Goal: Complete application form: Complete application form

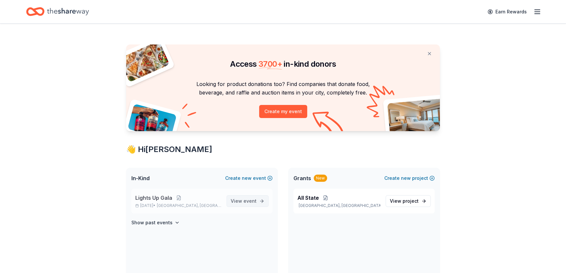
click at [250, 200] on span "event" at bounding box center [249, 201] width 13 height 6
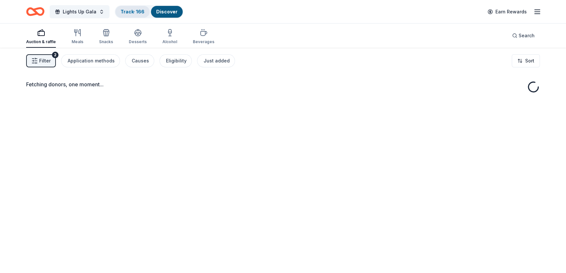
click at [135, 9] on link "Track · 166" at bounding box center [133, 12] width 24 height 6
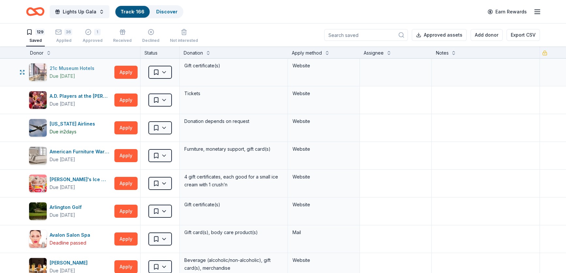
click at [65, 68] on div "21c Museum Hotels" at bounding box center [73, 68] width 47 height 8
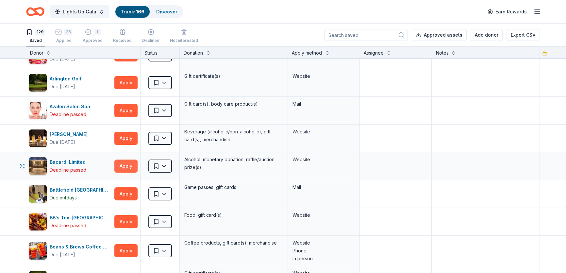
scroll to position [148, 0]
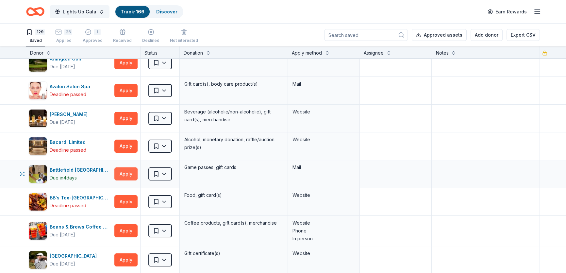
click at [126, 173] on button "Apply" at bounding box center [125, 173] width 23 height 13
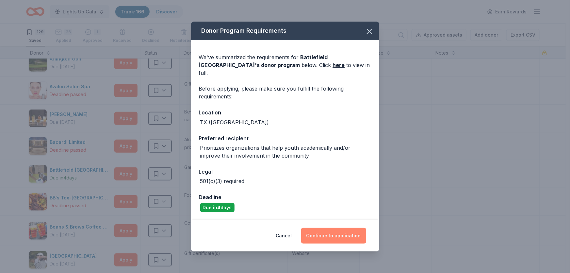
click at [347, 231] on button "Continue to application" at bounding box center [333, 236] width 65 height 16
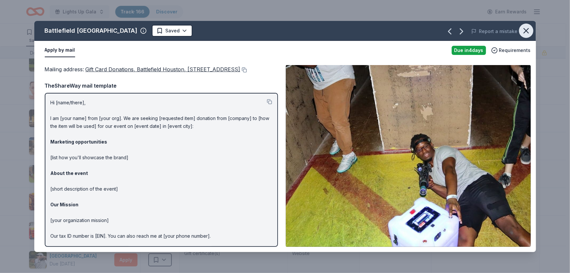
click at [527, 27] on icon "button" at bounding box center [526, 30] width 9 height 9
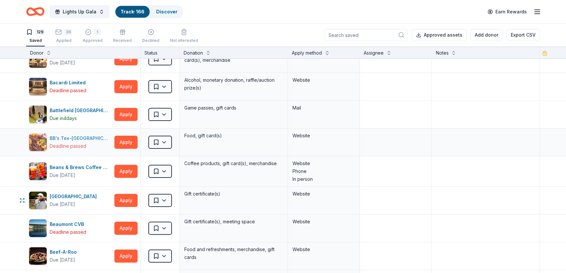
scroll to position [267, 0]
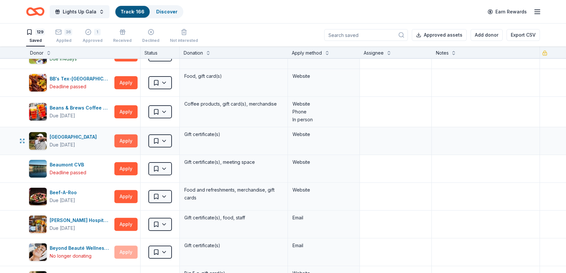
click at [125, 139] on button "Apply" at bounding box center [125, 140] width 23 height 13
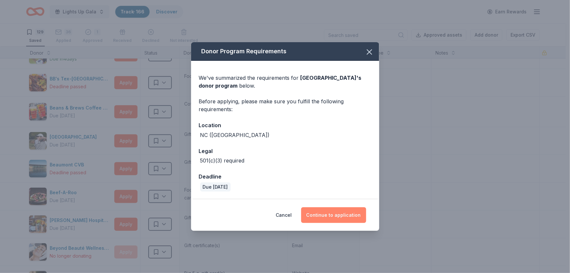
click at [329, 216] on button "Continue to application" at bounding box center [333, 215] width 65 height 16
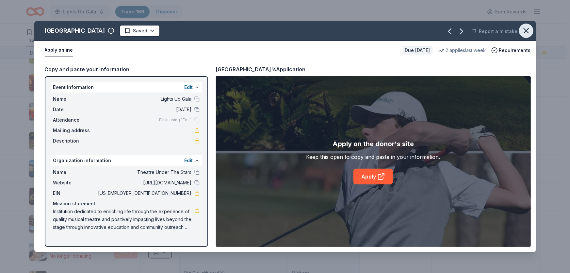
click at [532, 29] on button "button" at bounding box center [526, 31] width 14 height 14
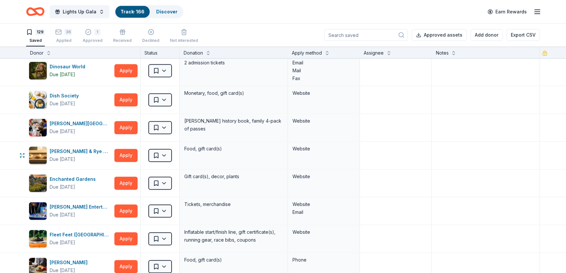
scroll to position [1158, 0]
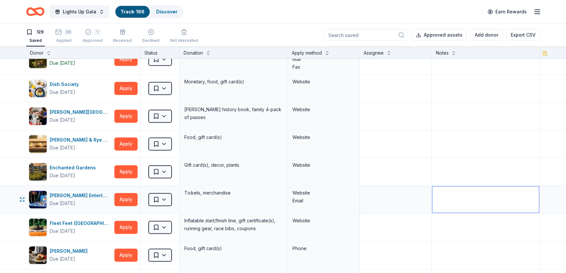
click at [501, 186] on textarea at bounding box center [485, 199] width 107 height 26
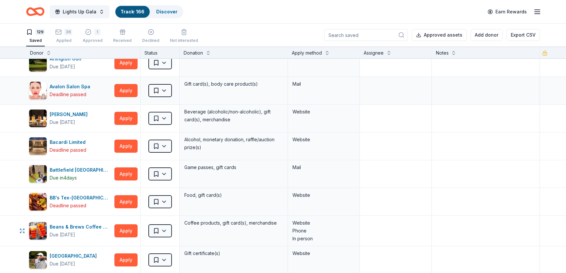
scroll to position [0, 0]
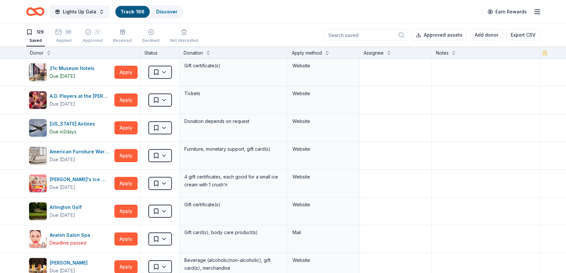
click at [337, 8] on div "Lights Up Gala Track · 166 Discover Earn Rewards" at bounding box center [283, 11] width 514 height 15
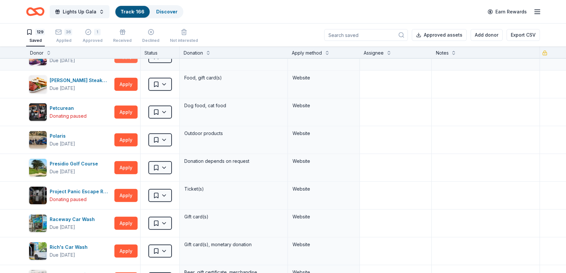
scroll to position [2468, 0]
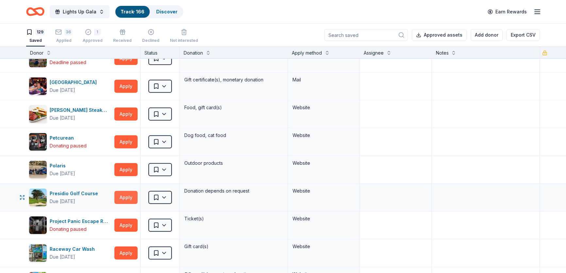
click at [132, 194] on button "Apply" at bounding box center [125, 197] width 23 height 13
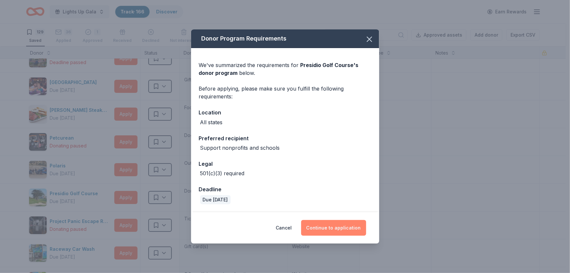
click at [338, 225] on button "Continue to application" at bounding box center [333, 228] width 65 height 16
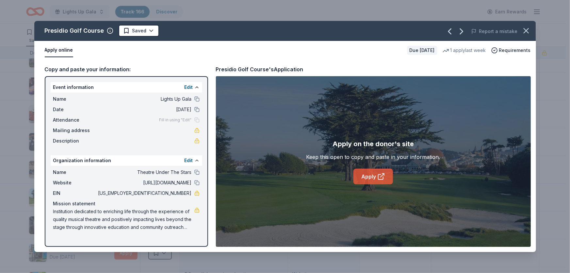
click at [375, 178] on link "Apply" at bounding box center [374, 177] width 40 height 16
click at [234, 69] on div "Presidio Golf Course's Application" at bounding box center [260, 69] width 88 height 8
click at [528, 26] on icon "button" at bounding box center [526, 30] width 9 height 9
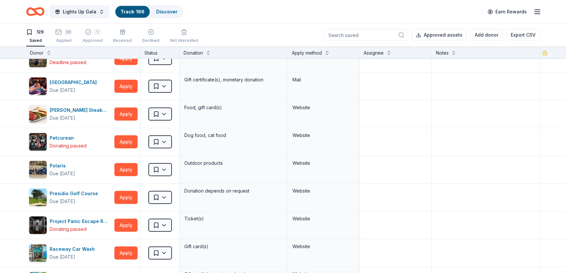
scroll to position [2637, 0]
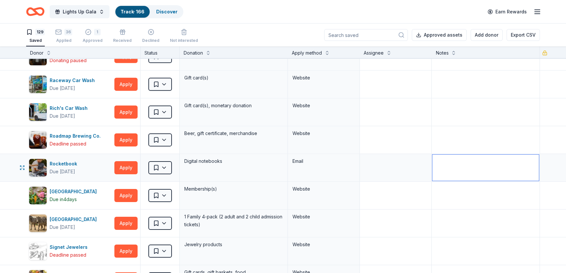
click at [435, 164] on textarea at bounding box center [485, 168] width 107 height 26
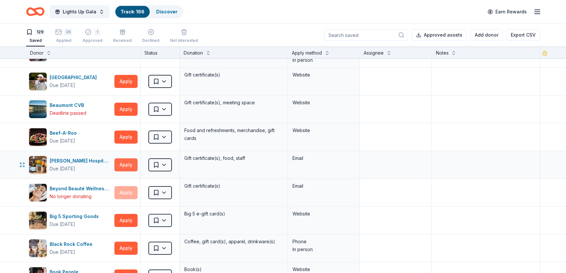
click at [120, 168] on button "Apply" at bounding box center [125, 164] width 23 height 13
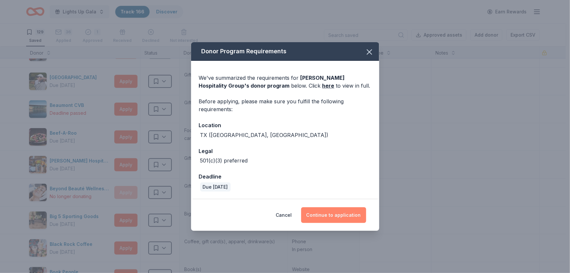
click at [340, 212] on button "Continue to application" at bounding box center [333, 215] width 65 height 16
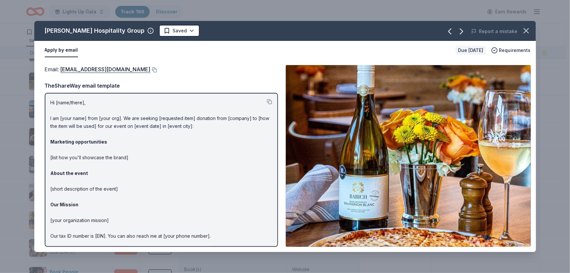
click at [144, 67] on div "Email : donations@berghospitality.com" at bounding box center [161, 69] width 233 height 8
click at [151, 70] on button at bounding box center [154, 69] width 7 height 5
click at [521, 31] on button "button" at bounding box center [526, 31] width 14 height 14
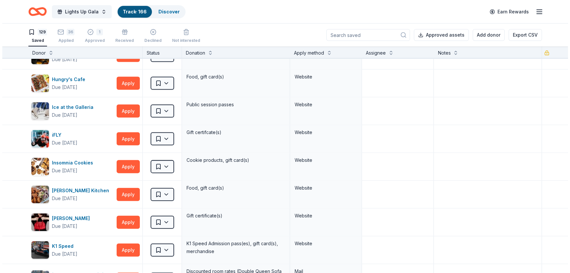
scroll to position [2304, 0]
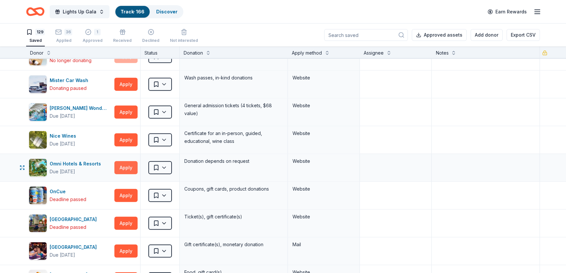
click at [128, 161] on button "Apply" at bounding box center [125, 167] width 23 height 13
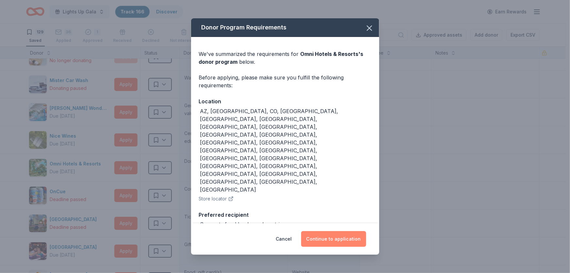
click at [351, 231] on button "Continue to application" at bounding box center [333, 239] width 65 height 16
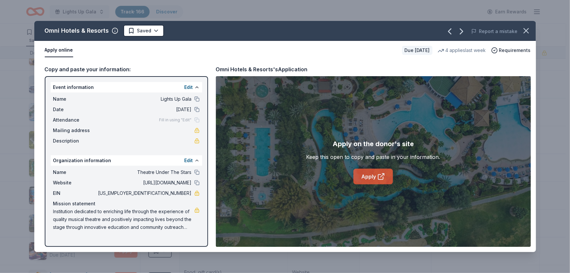
click at [372, 178] on link "Apply" at bounding box center [374, 177] width 40 height 16
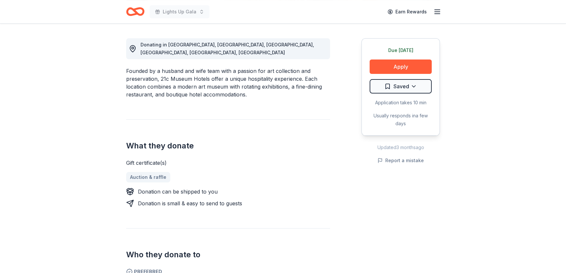
scroll to position [178, 0]
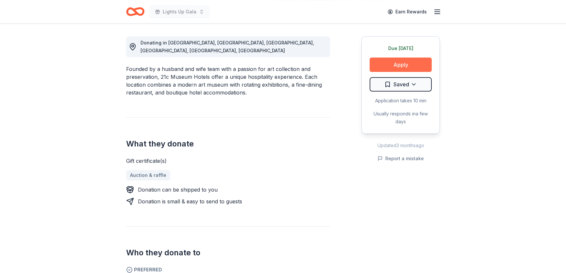
click at [407, 69] on button "Apply" at bounding box center [401, 65] width 62 height 14
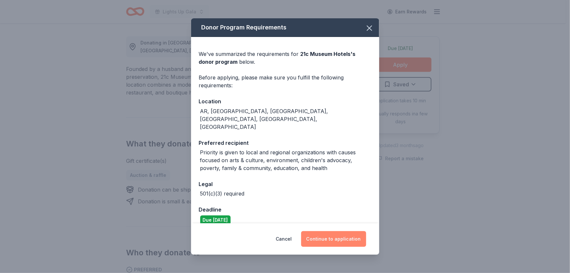
click at [336, 234] on button "Continue to application" at bounding box center [333, 239] width 65 height 16
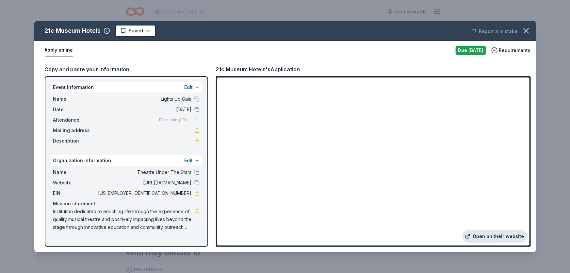
click at [503, 237] on link "Open on their website" at bounding box center [495, 236] width 64 height 13
click at [530, 29] on icon "button" at bounding box center [526, 30] width 9 height 9
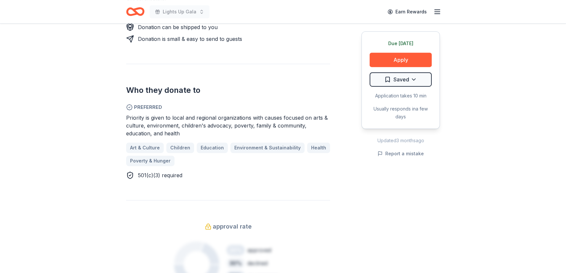
scroll to position [356, 0]
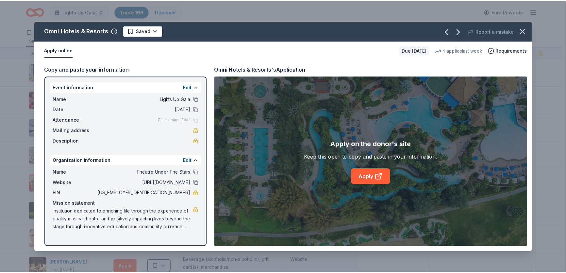
scroll to position [2304, 0]
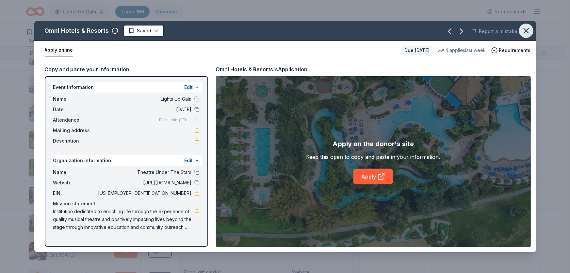
click at [526, 29] on icon "button" at bounding box center [526, 30] width 9 height 9
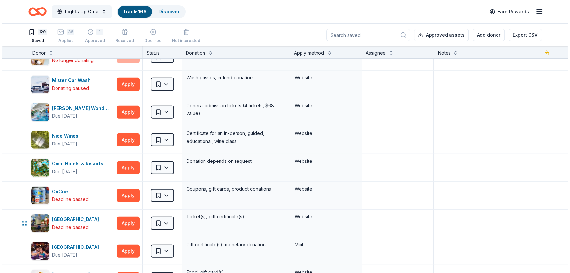
scroll to position [2165, 0]
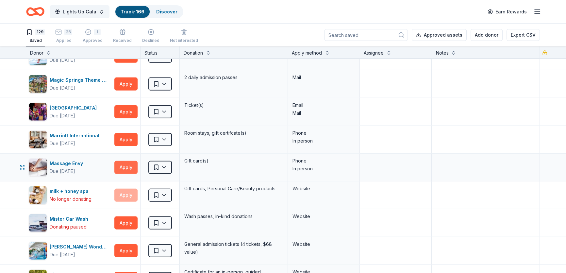
click at [129, 163] on button "Apply" at bounding box center [125, 167] width 23 height 13
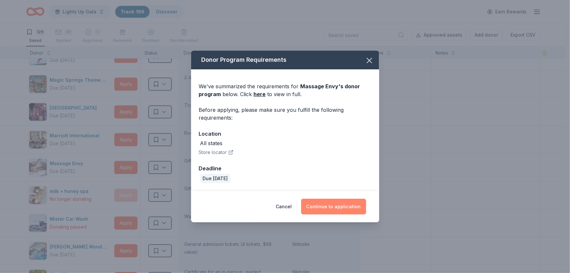
click at [346, 209] on button "Continue to application" at bounding box center [333, 207] width 65 height 16
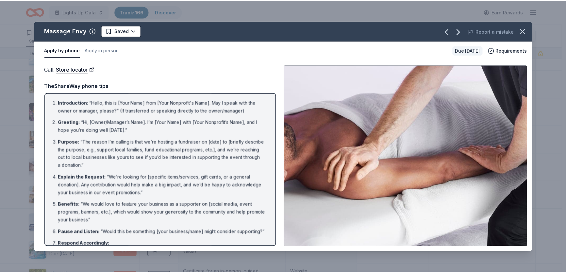
scroll to position [75, 0]
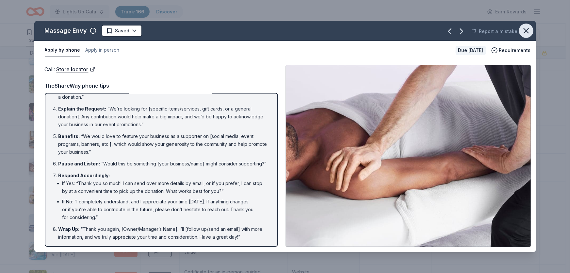
click at [523, 27] on icon "button" at bounding box center [526, 30] width 9 height 9
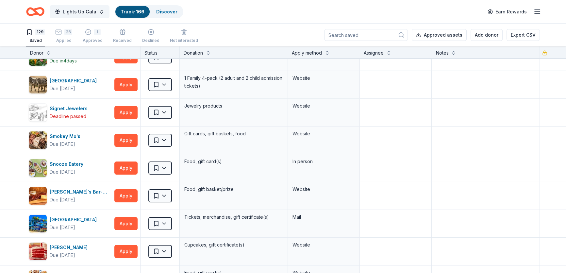
scroll to position [3416, 0]
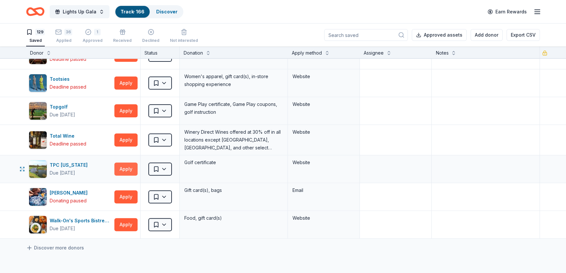
click at [124, 162] on button "Apply" at bounding box center [125, 168] width 23 height 13
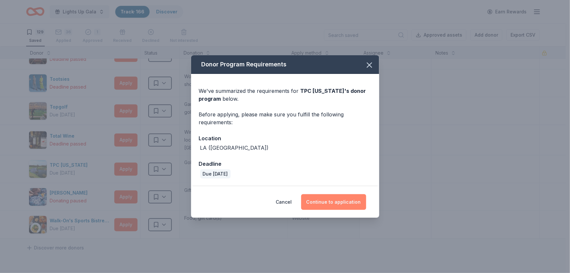
click at [327, 206] on button "Continue to application" at bounding box center [333, 202] width 65 height 16
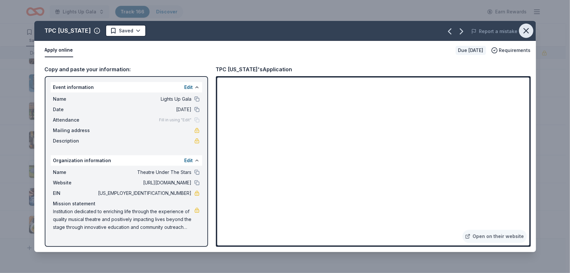
click at [523, 33] on icon "button" at bounding box center [526, 30] width 9 height 9
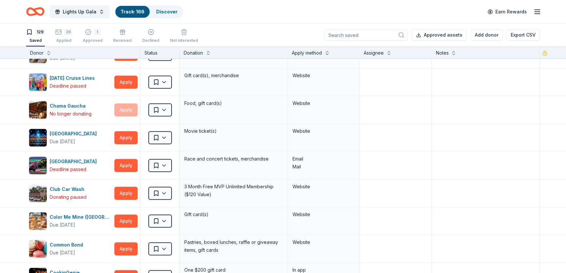
scroll to position [3053, 0]
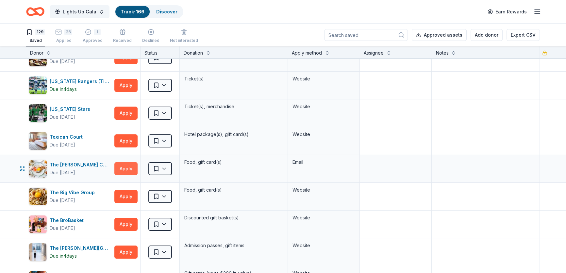
click at [125, 165] on button "Apply" at bounding box center [125, 168] width 23 height 13
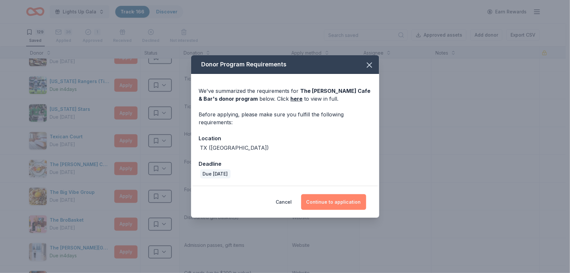
click at [330, 200] on button "Continue to application" at bounding box center [333, 202] width 65 height 16
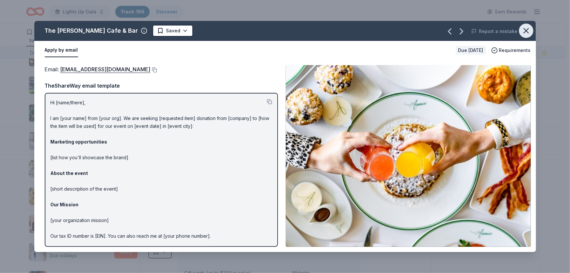
click at [527, 28] on icon "button" at bounding box center [526, 30] width 9 height 9
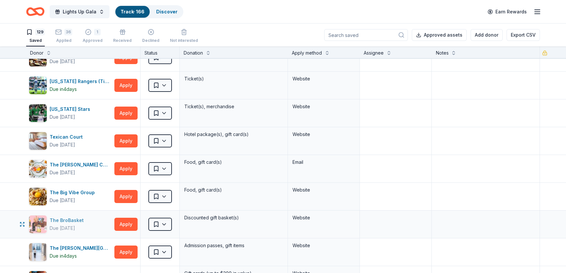
click at [74, 217] on div "The BroBasket" at bounding box center [68, 220] width 37 height 8
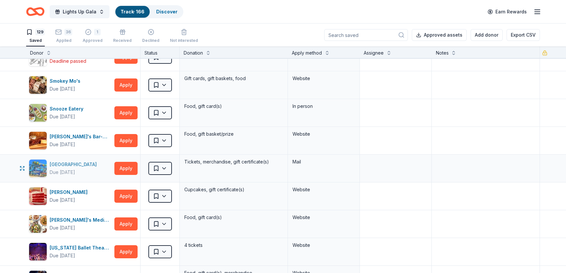
click at [69, 160] on div "Splashway Waterpark & Campground" at bounding box center [75, 164] width 50 height 8
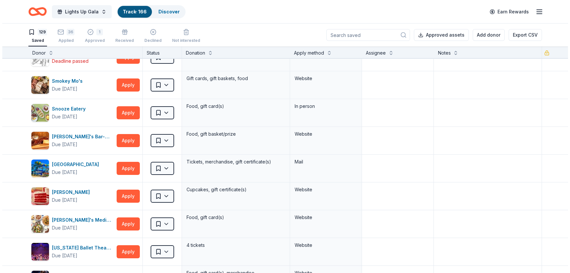
scroll to position [2026, 0]
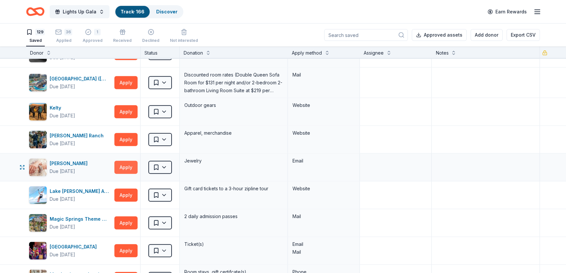
click at [126, 161] on button "Apply" at bounding box center [125, 167] width 23 height 13
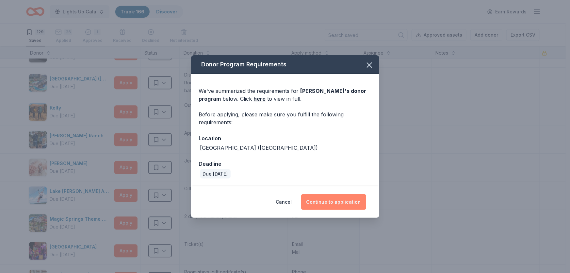
click at [333, 198] on button "Continue to application" at bounding box center [333, 202] width 65 height 16
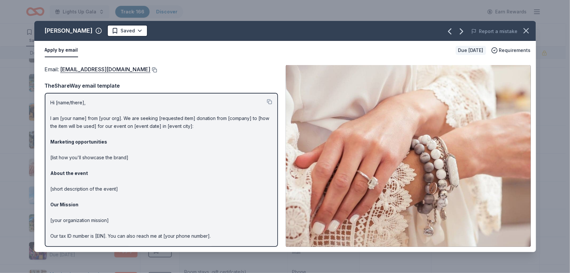
click at [151, 70] on button at bounding box center [154, 69] width 7 height 5
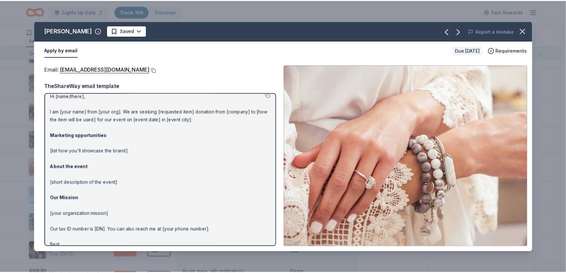
scroll to position [0, 0]
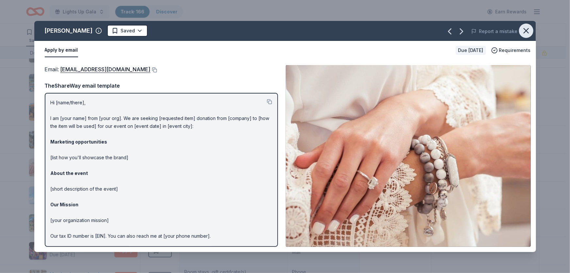
click at [528, 32] on icon "button" at bounding box center [526, 30] width 9 height 9
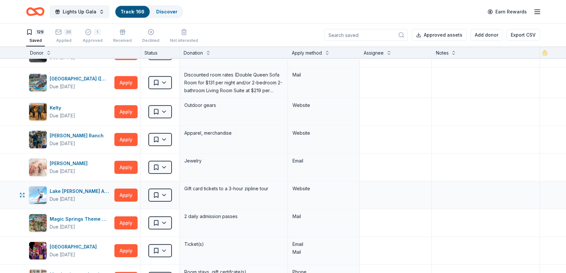
scroll to position [3081, 0]
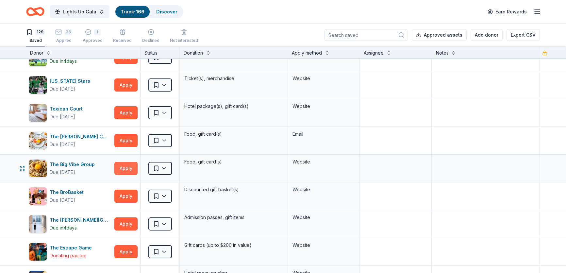
click at [126, 162] on button "Apply" at bounding box center [125, 168] width 23 height 13
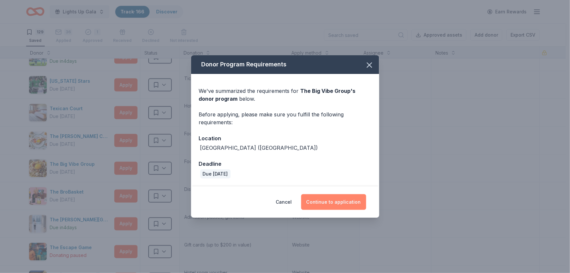
click at [327, 200] on button "Continue to application" at bounding box center [333, 202] width 65 height 16
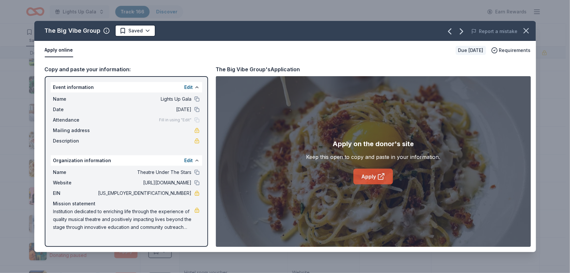
click at [371, 175] on link "Apply" at bounding box center [374, 177] width 40 height 16
drag, startPoint x: 530, startPoint y: 31, endPoint x: 537, endPoint y: 43, distance: 13.9
click at [530, 31] on icon "button" at bounding box center [526, 30] width 9 height 9
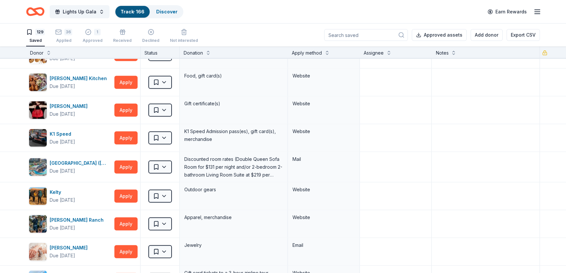
scroll to position [1330, 0]
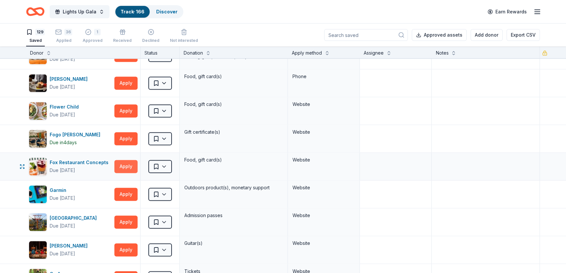
click at [129, 162] on button "Apply" at bounding box center [125, 166] width 23 height 13
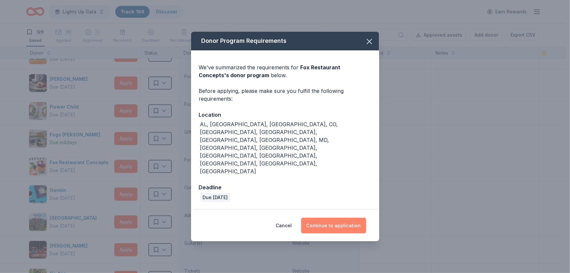
click at [336, 218] on button "Continue to application" at bounding box center [333, 226] width 65 height 16
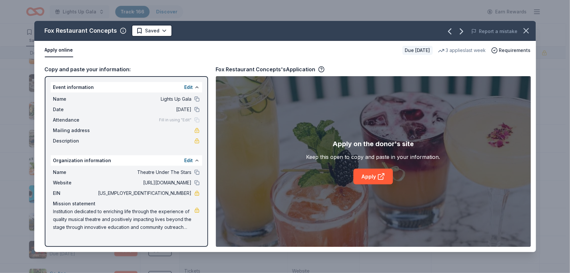
click at [370, 178] on link "Apply" at bounding box center [374, 177] width 40 height 16
click at [520, 29] on button "button" at bounding box center [526, 31] width 14 height 14
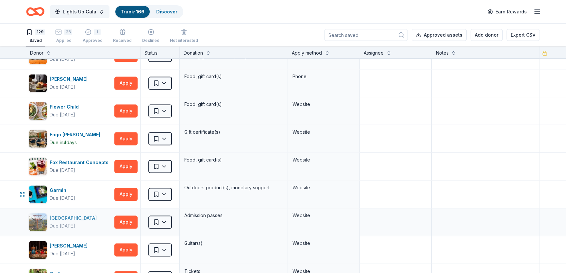
scroll to position [1360, 0]
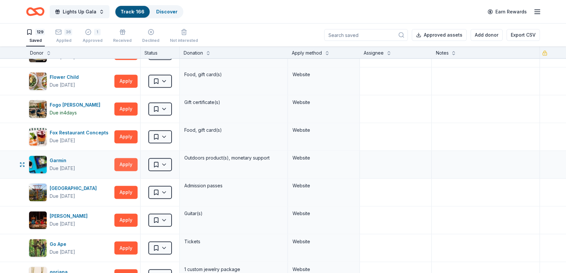
click at [125, 158] on button "Apply" at bounding box center [125, 164] width 23 height 13
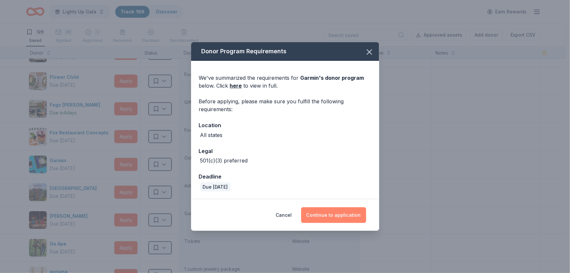
click at [359, 215] on button "Continue to application" at bounding box center [333, 215] width 65 height 16
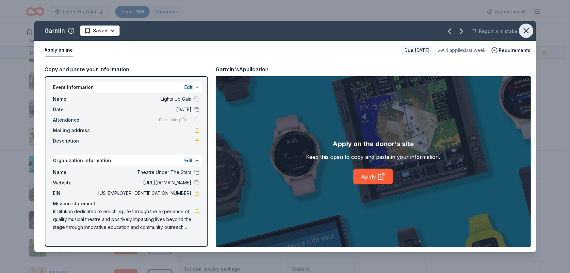
click at [529, 30] on icon "button" at bounding box center [526, 30] width 9 height 9
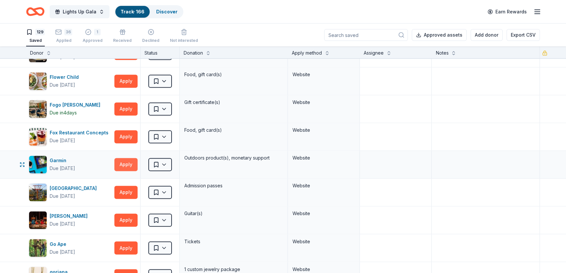
click at [133, 158] on button "Apply" at bounding box center [125, 164] width 23 height 13
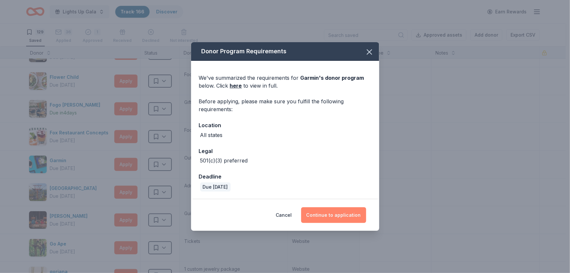
click at [324, 212] on button "Continue to application" at bounding box center [333, 215] width 65 height 16
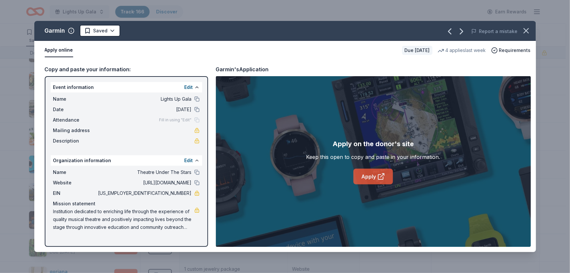
click at [379, 179] on icon at bounding box center [380, 176] width 5 height 5
click at [522, 33] on icon "button" at bounding box center [526, 30] width 9 height 9
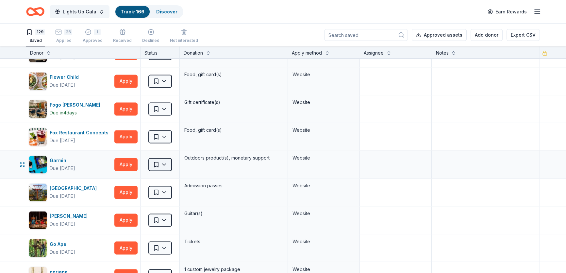
click at [165, 160] on html "Lights Up Gala Track · 166 Discover Earn Rewards 129 Saved 36 Applied 1 Approve…" at bounding box center [283, 136] width 566 height 273
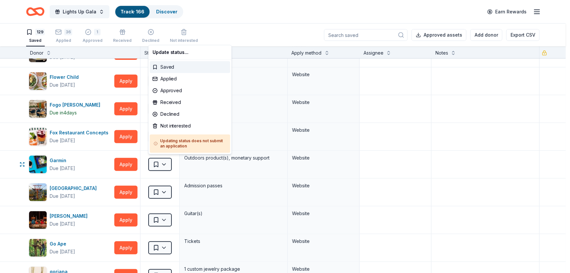
click at [180, 72] on div "Saved" at bounding box center [190, 67] width 80 height 12
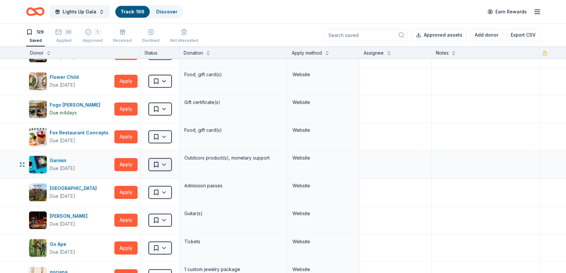
click at [168, 161] on html "Lights Up Gala Track · 166 Discover Earn Rewards 129 Saved 36 Applied 1 Approve…" at bounding box center [283, 136] width 566 height 273
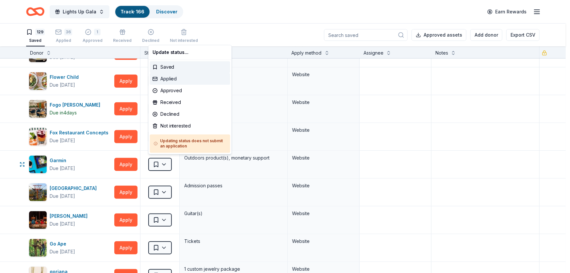
click at [175, 79] on div "Applied" at bounding box center [190, 79] width 80 height 12
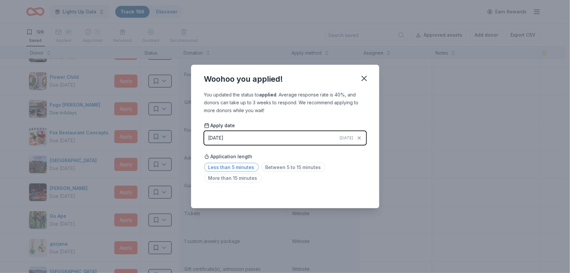
click at [226, 170] on span "Less than 5 minutes" at bounding box center [231, 167] width 55 height 9
click at [365, 80] on icon "button" at bounding box center [364, 78] width 9 height 9
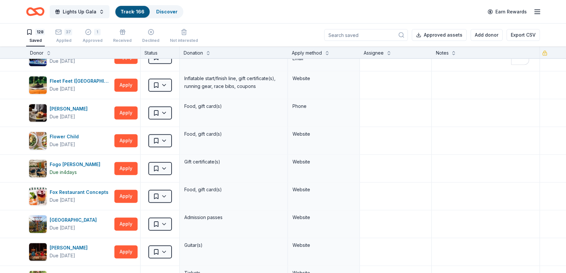
scroll to position [410, 0]
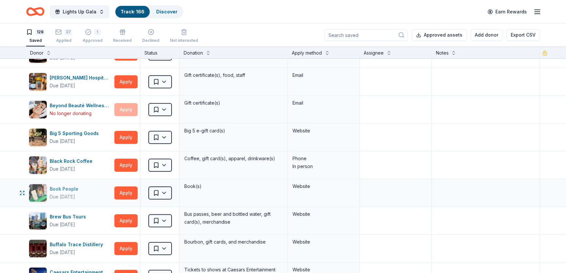
click at [91, 189] on div "Book People Due in 32 days" at bounding box center [70, 193] width 83 height 18
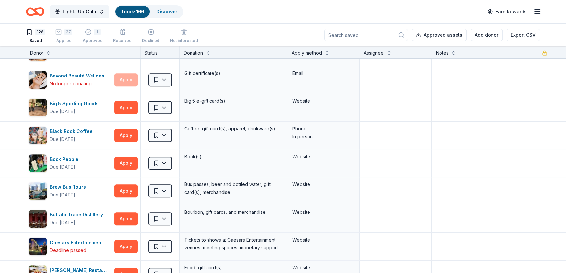
scroll to position [1663, 0]
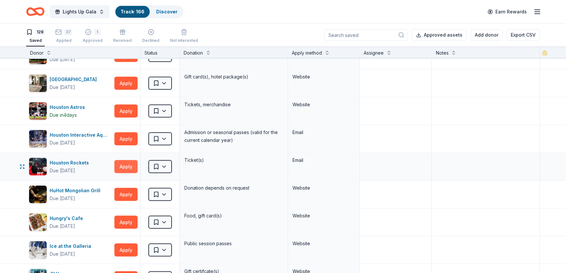
click at [129, 160] on button "Apply" at bounding box center [125, 166] width 23 height 13
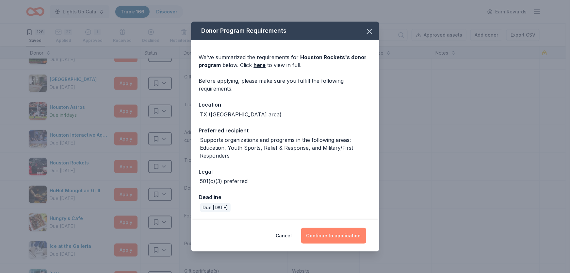
click at [346, 230] on button "Continue to application" at bounding box center [333, 236] width 65 height 16
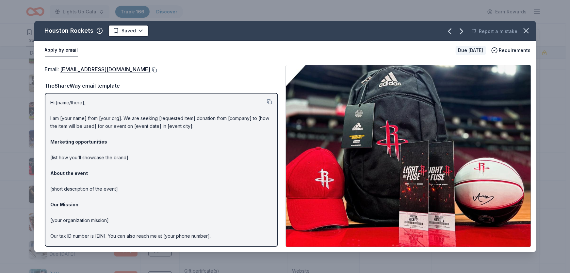
click at [151, 70] on button at bounding box center [154, 69] width 7 height 5
click at [527, 29] on icon "button" at bounding box center [526, 30] width 5 height 5
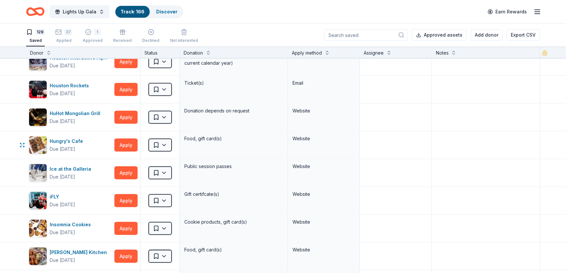
scroll to position [1752, 0]
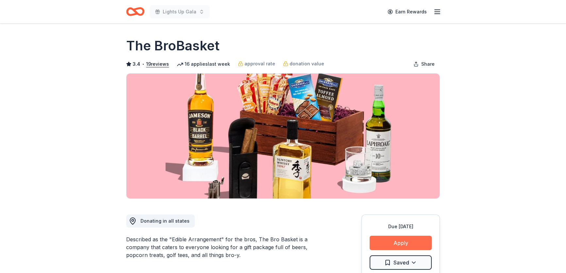
click at [411, 239] on button "Apply" at bounding box center [401, 243] width 62 height 14
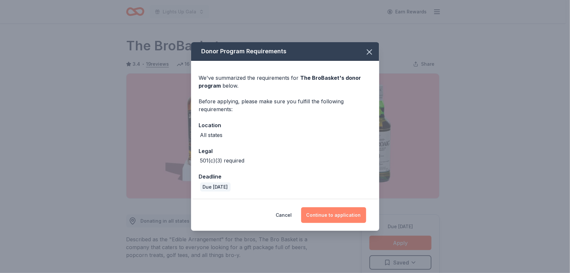
click at [349, 215] on button "Continue to application" at bounding box center [333, 215] width 65 height 16
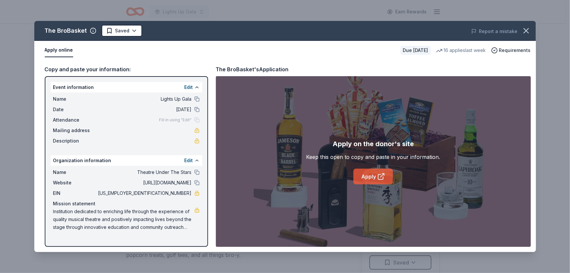
click at [358, 176] on link "Apply" at bounding box center [374, 177] width 40 height 16
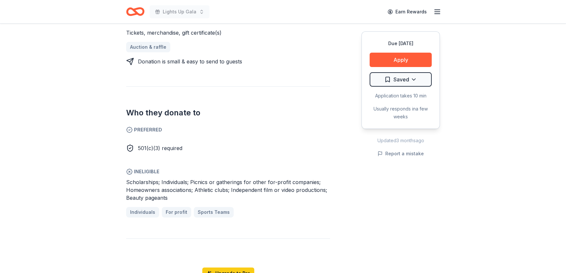
scroll to position [356, 0]
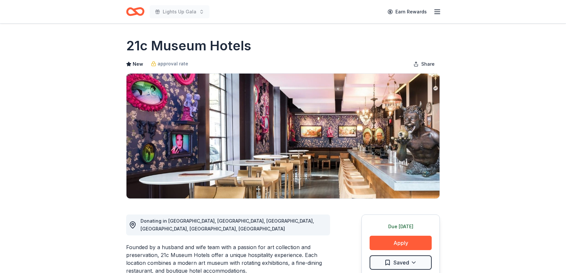
scroll to position [356, 0]
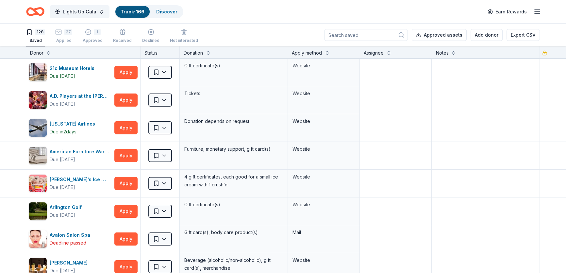
click at [33, 10] on icon "Home" at bounding box center [38, 11] width 10 height 7
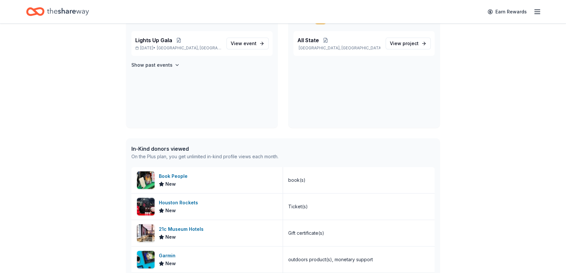
scroll to position [158, 0]
click at [169, 43] on div "Lights Up Gala Nov 08, 2025 • Houston, TX" at bounding box center [178, 42] width 86 height 14
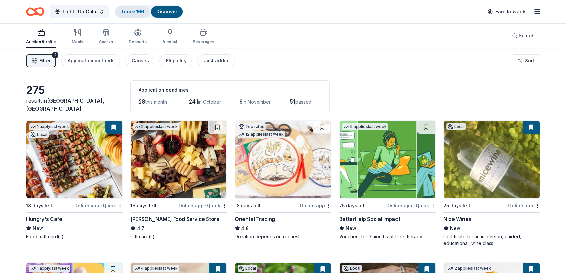
click at [124, 12] on link "Track · 166" at bounding box center [133, 12] width 24 height 6
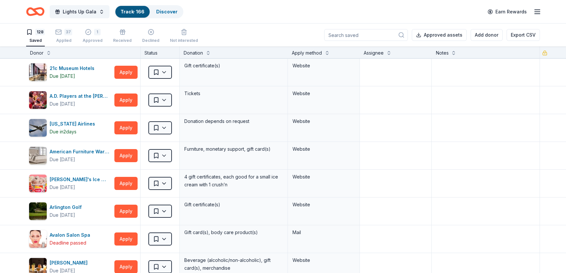
click at [36, 7] on icon "Home" at bounding box center [35, 11] width 18 height 15
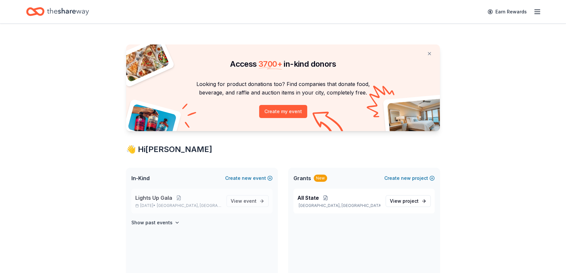
click at [162, 203] on p "Nov 08, 2025 • Houston, TX" at bounding box center [178, 205] width 86 height 5
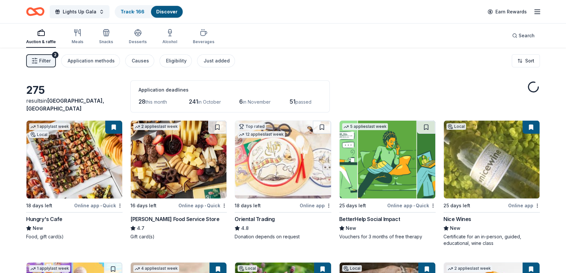
click at [162, 203] on div "16 days left" at bounding box center [153, 205] width 47 height 8
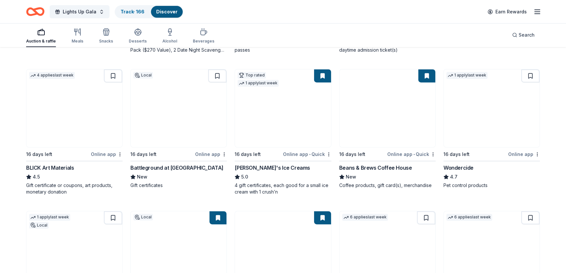
scroll to position [335, 0]
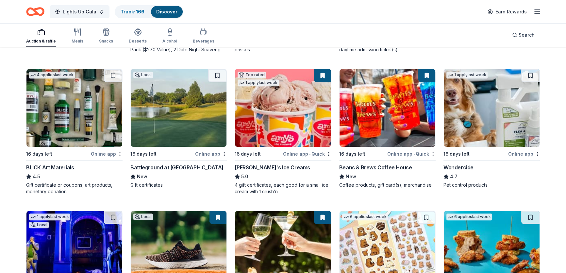
click at [183, 136] on img at bounding box center [179, 108] width 96 height 78
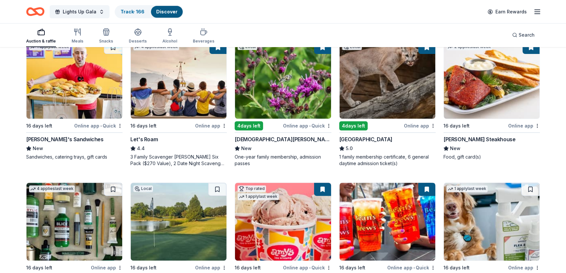
scroll to position [229, 0]
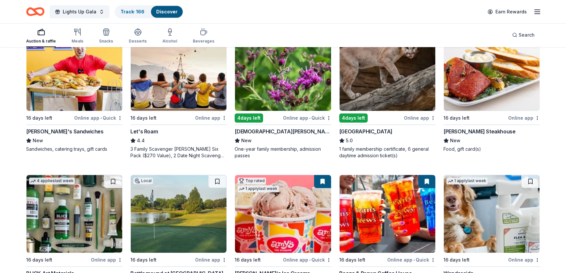
click at [54, 127] on div "Ike's Sandwiches" at bounding box center [64, 131] width 77 height 8
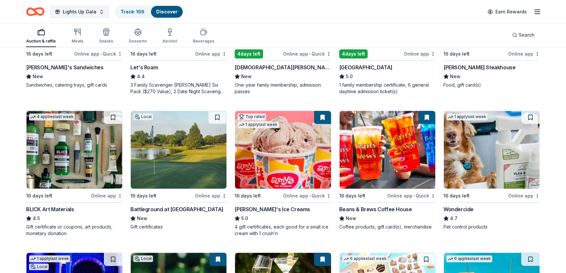
scroll to position [294, 0]
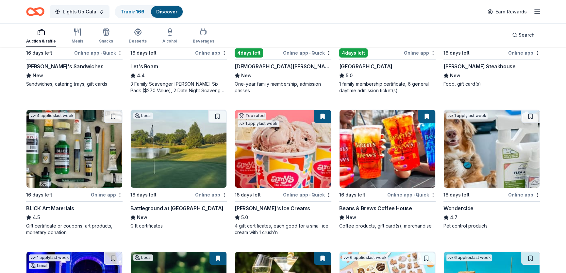
click at [153, 207] on div "Battleground at [GEOGRAPHIC_DATA]" at bounding box center [176, 208] width 93 height 8
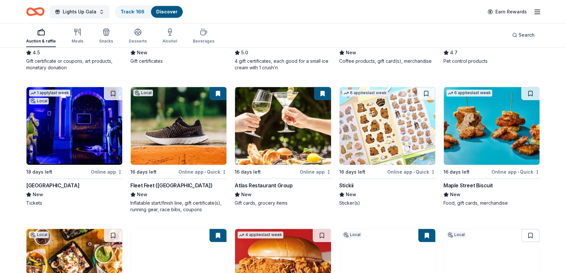
scroll to position [459, 0]
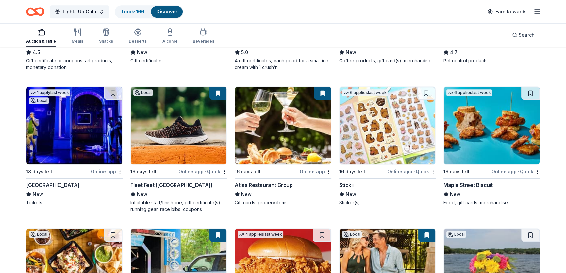
click at [32, 178] on hr at bounding box center [74, 178] width 96 height 0
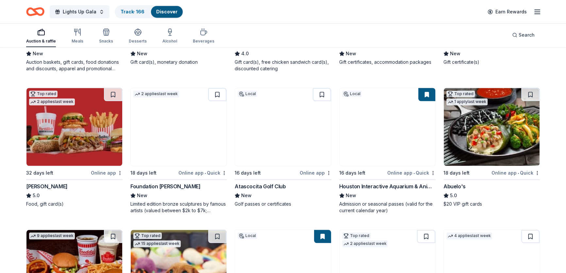
scroll to position [743, 0]
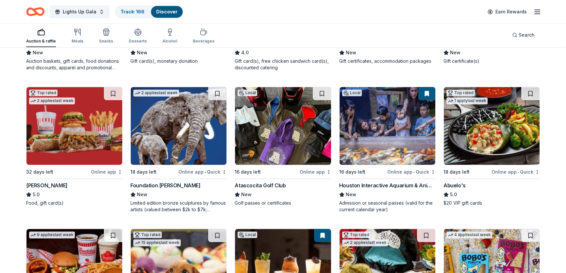
click at [271, 162] on img at bounding box center [283, 126] width 96 height 78
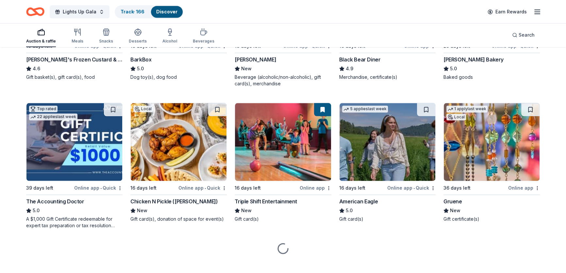
scroll to position [1018, 0]
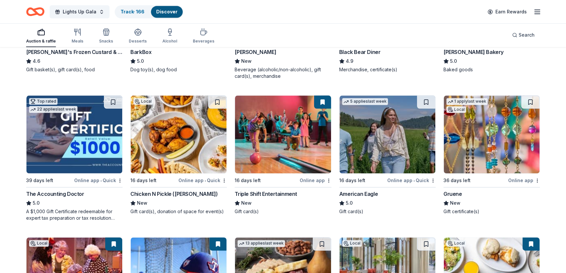
click at [479, 152] on img at bounding box center [492, 134] width 96 height 78
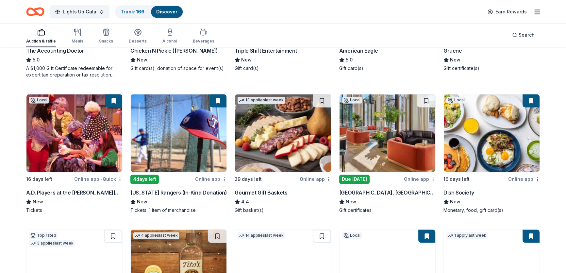
scroll to position [1162, 0]
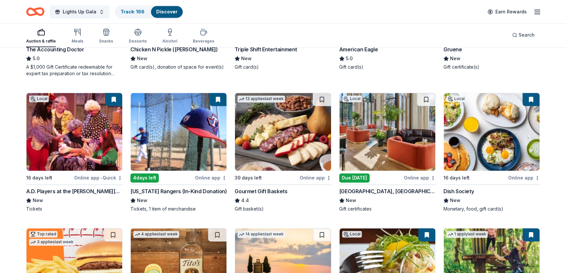
click at [401, 139] on img at bounding box center [388, 132] width 96 height 78
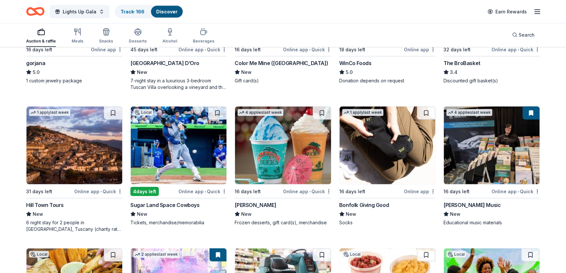
scroll to position [1578, 0]
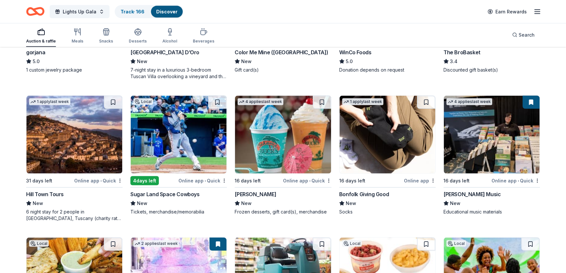
click at [305, 181] on div "Online app • Quick" at bounding box center [307, 180] width 48 height 8
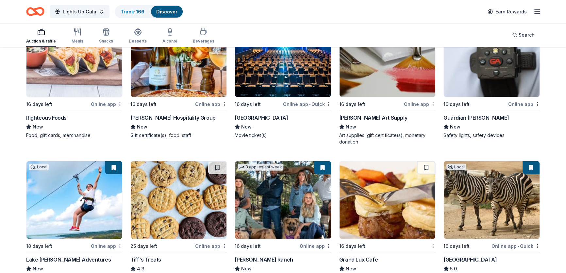
scroll to position [2217, 0]
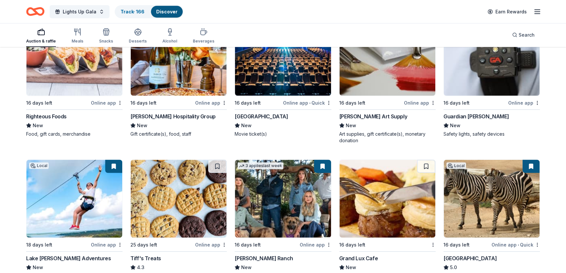
click at [69, 99] on div "16 days left" at bounding box center [57, 103] width 63 height 8
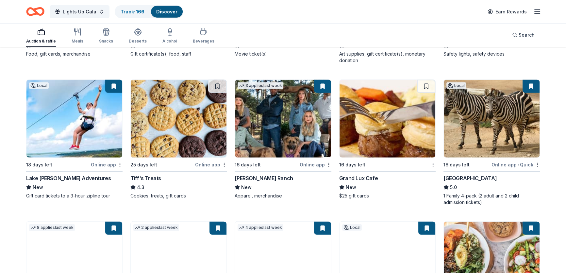
scroll to position [2297, 0]
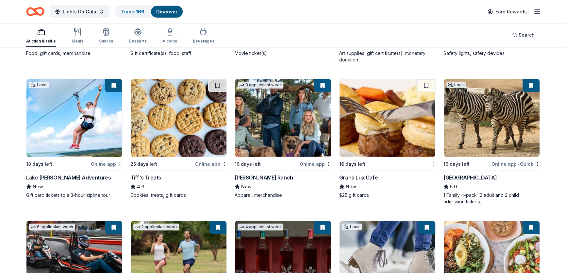
click at [176, 149] on img at bounding box center [179, 118] width 96 height 78
click at [358, 153] on img at bounding box center [388, 118] width 96 height 78
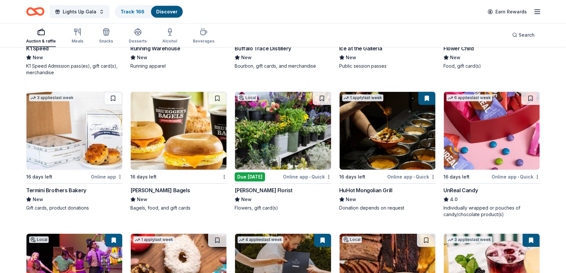
scroll to position [2568, 0]
click at [77, 149] on img at bounding box center [74, 131] width 96 height 78
click at [164, 149] on img at bounding box center [179, 131] width 96 height 78
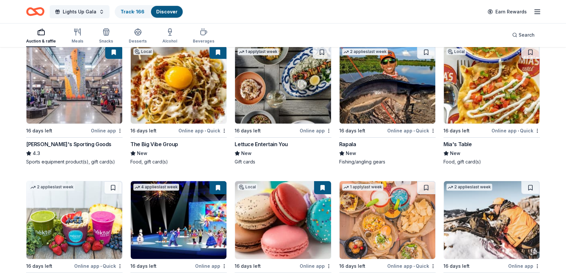
scroll to position [2897, 0]
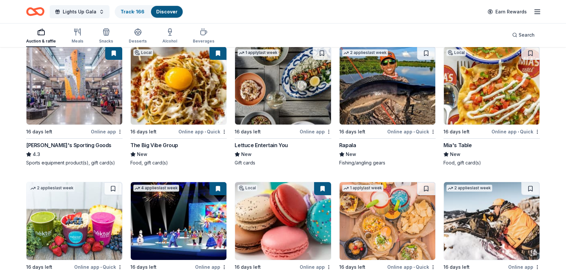
click at [304, 103] on img at bounding box center [283, 86] width 96 height 78
click at [469, 91] on img at bounding box center [492, 86] width 96 height 78
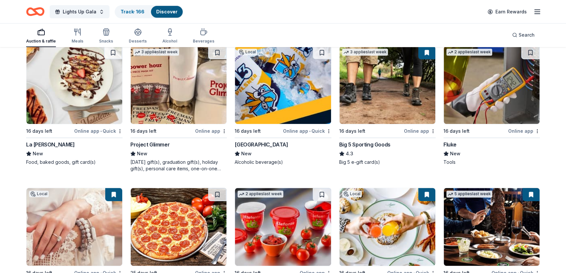
scroll to position [3446, 0]
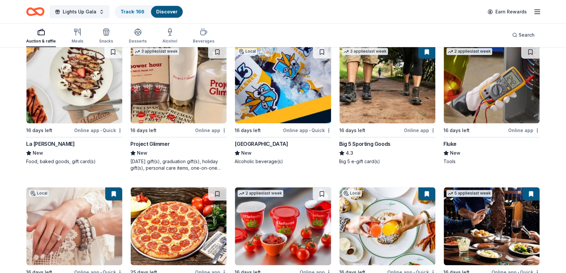
click at [301, 98] on img at bounding box center [283, 84] width 96 height 78
click at [57, 111] on img at bounding box center [74, 84] width 96 height 78
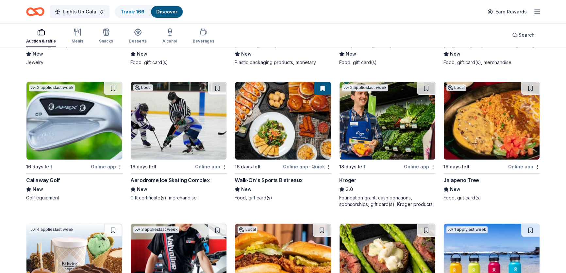
scroll to position [3687, 0]
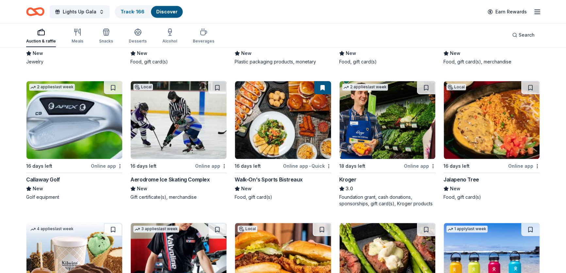
click at [48, 138] on img at bounding box center [74, 120] width 96 height 78
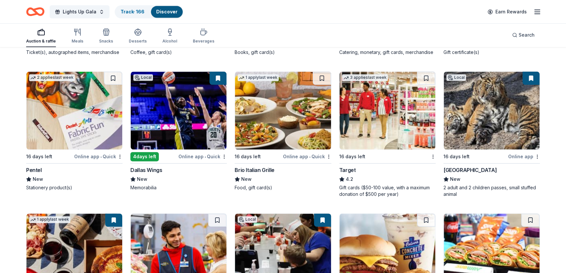
scroll to position [4117, 0]
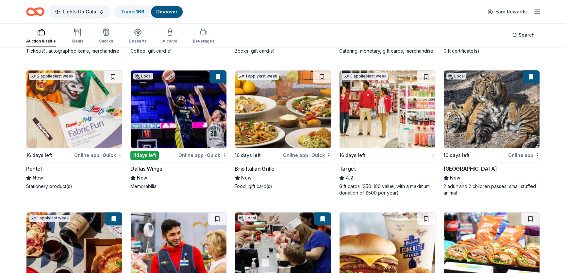
click at [289, 115] on img at bounding box center [283, 109] width 96 height 78
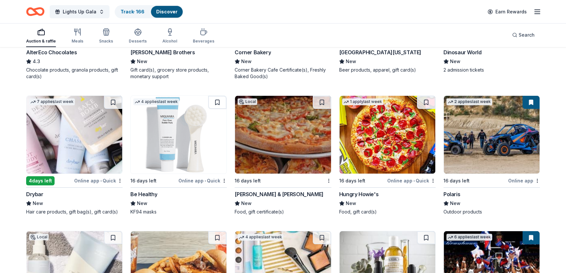
scroll to position [6322, 0]
click at [68, 129] on img at bounding box center [74, 134] width 96 height 78
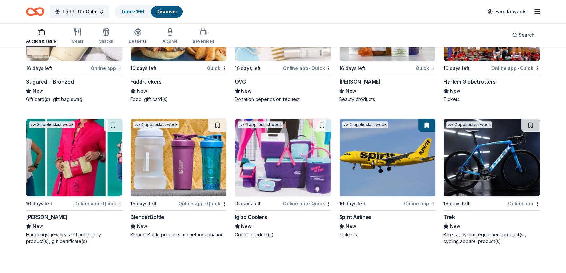
scroll to position [6590, 0]
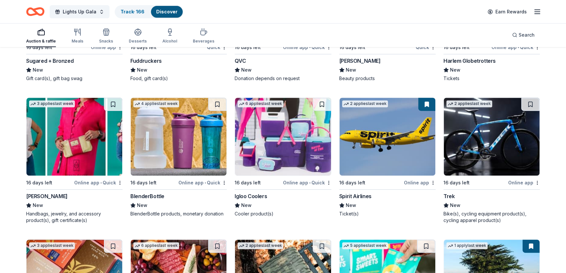
click at [68, 153] on img at bounding box center [74, 137] width 96 height 78
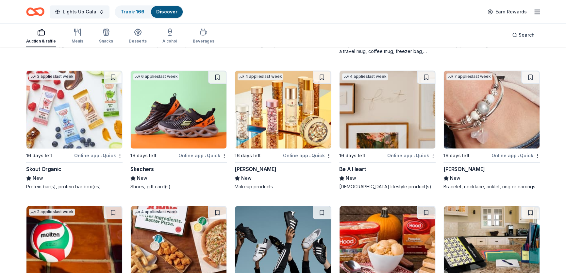
scroll to position [7511, 0]
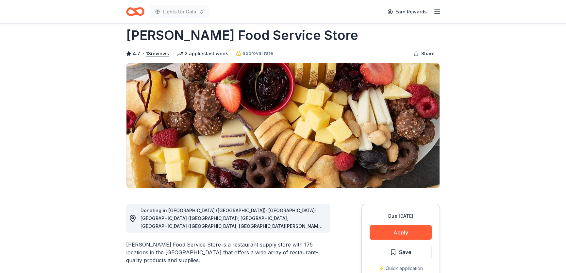
scroll to position [10, 0]
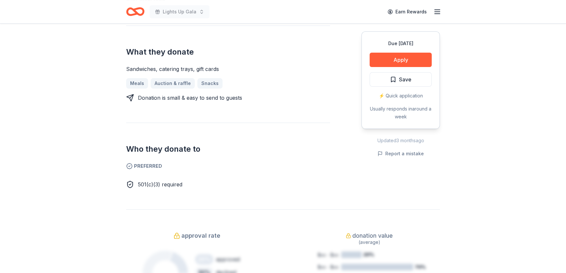
scroll to position [279, 0]
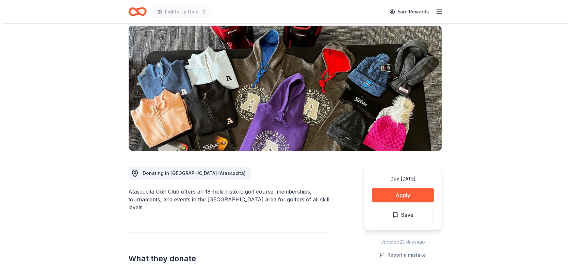
scroll to position [48, 0]
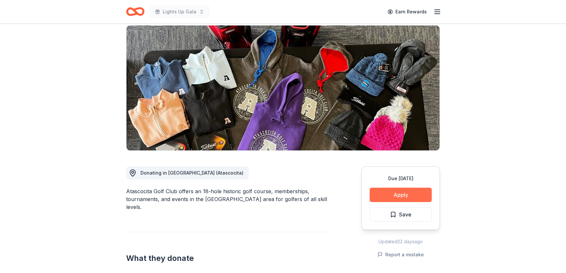
click at [404, 191] on button "Apply" at bounding box center [401, 195] width 62 height 14
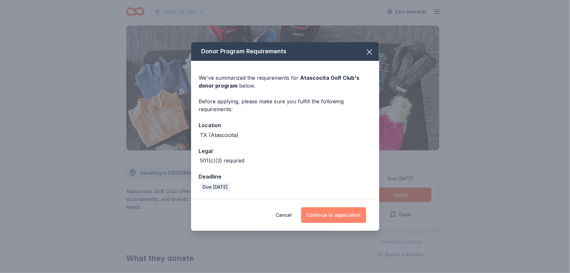
click at [337, 211] on button "Continue to application" at bounding box center [333, 215] width 65 height 16
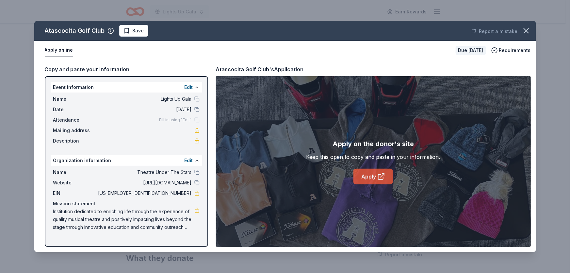
click at [372, 171] on link "Apply" at bounding box center [374, 177] width 40 height 16
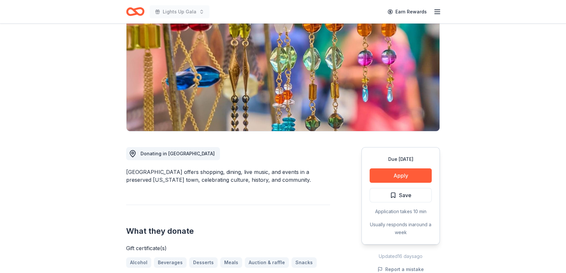
scroll to position [72, 0]
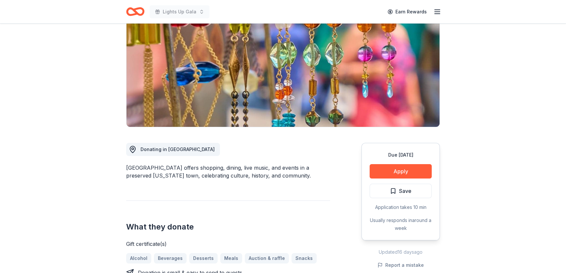
drag, startPoint x: 289, startPoint y: 162, endPoint x: 178, endPoint y: 167, distance: 111.5
click at [178, 167] on div "[GEOGRAPHIC_DATA] offers shopping, dining, live music, and events in a preserve…" at bounding box center [228, 172] width 204 height 16
drag, startPoint x: 178, startPoint y: 167, endPoint x: 137, endPoint y: 163, distance: 41.3
click at [137, 164] on div "[GEOGRAPHIC_DATA] offers shopping, dining, live music, and events in a preserve…" at bounding box center [228, 172] width 204 height 16
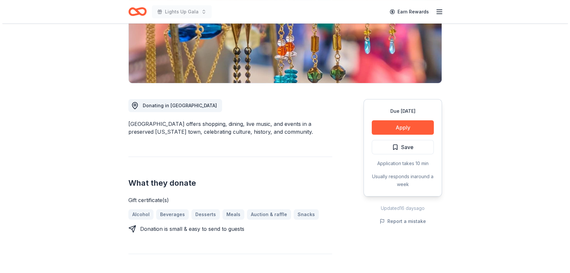
scroll to position [101, 0]
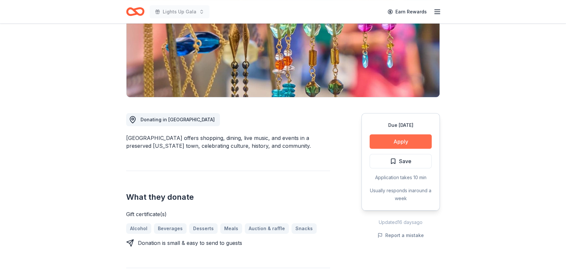
click at [410, 142] on button "Apply" at bounding box center [401, 141] width 62 height 14
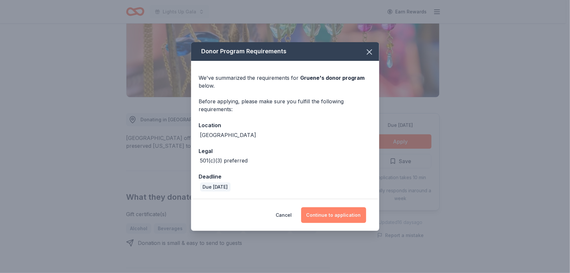
click at [337, 217] on button "Continue to application" at bounding box center [333, 215] width 65 height 16
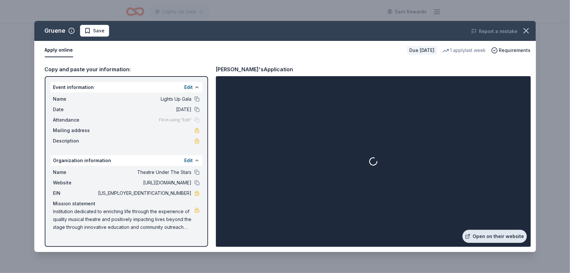
click at [503, 241] on link "Open on their website" at bounding box center [495, 236] width 64 height 13
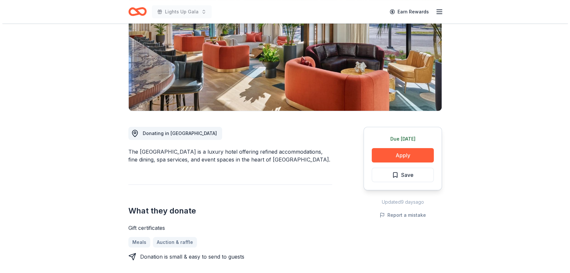
scroll to position [89, 0]
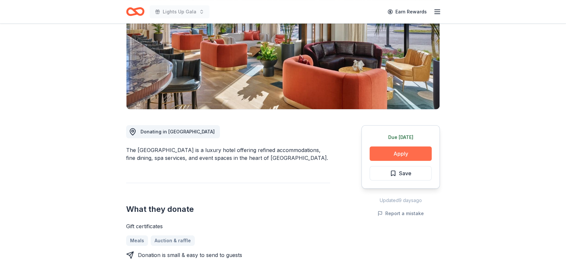
click at [391, 153] on button "Apply" at bounding box center [401, 153] width 62 height 14
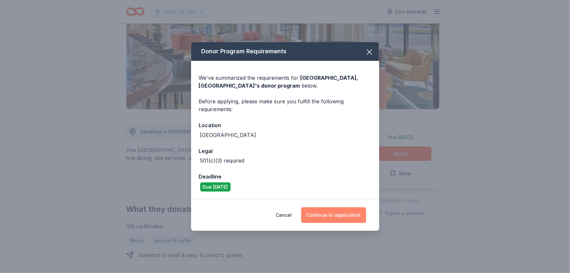
click at [334, 210] on button "Continue to application" at bounding box center [333, 215] width 65 height 16
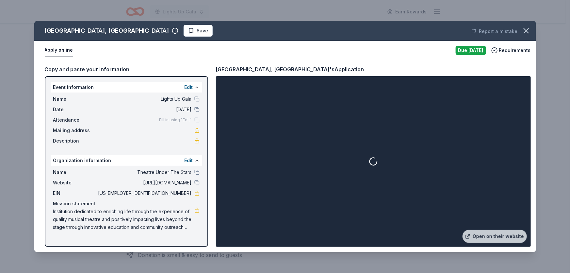
click at [334, 210] on div at bounding box center [373, 161] width 312 height 168
click at [510, 232] on link "Open on their website" at bounding box center [495, 236] width 64 height 13
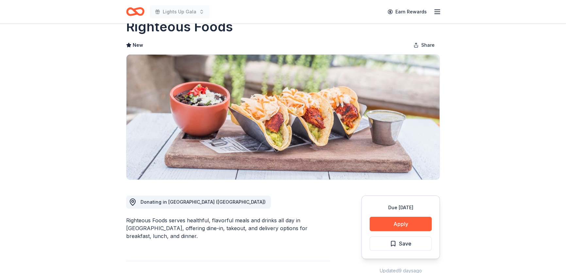
scroll to position [20, 0]
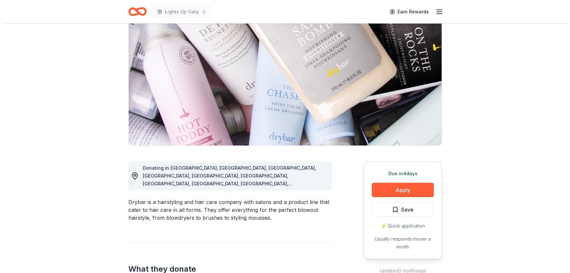
scroll to position [59, 0]
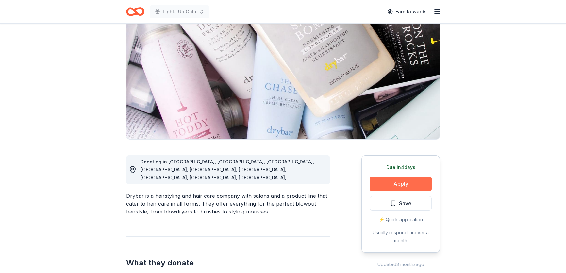
click at [395, 183] on button "Apply" at bounding box center [401, 183] width 62 height 14
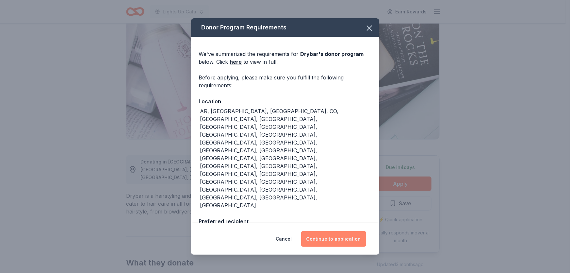
click at [342, 235] on button "Continue to application" at bounding box center [333, 239] width 65 height 16
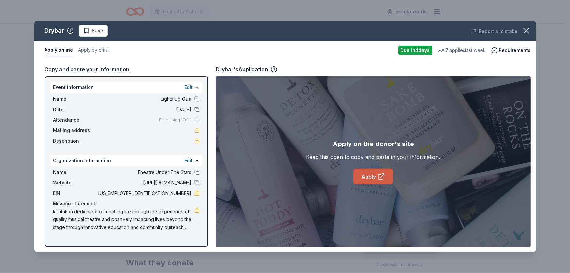
click at [382, 174] on icon at bounding box center [381, 177] width 8 height 8
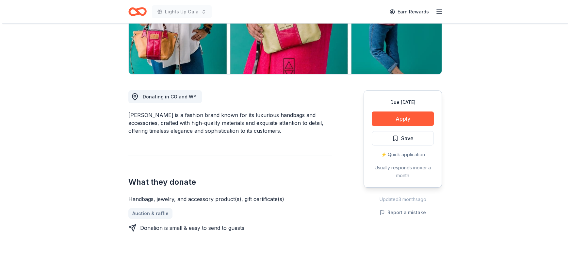
scroll to position [119, 0]
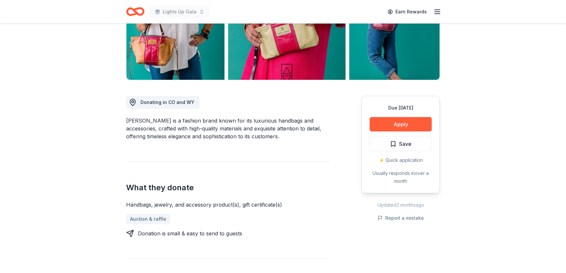
click at [155, 48] on img at bounding box center [282, 17] width 313 height 125
click at [413, 121] on button "Apply" at bounding box center [401, 124] width 62 height 14
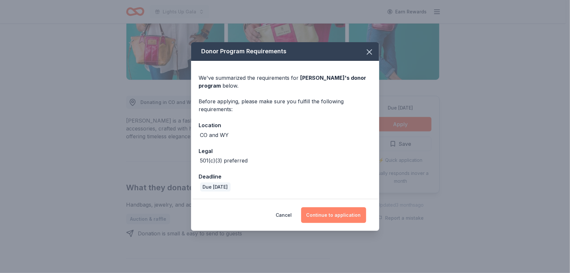
click at [349, 216] on button "Continue to application" at bounding box center [333, 215] width 65 height 16
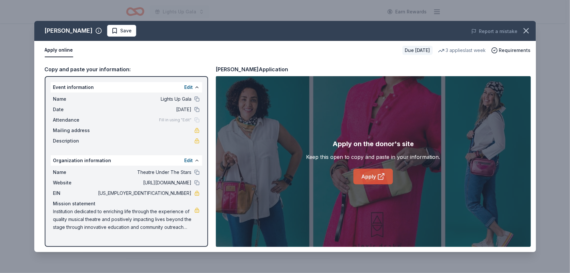
click at [377, 172] on link "Apply" at bounding box center [374, 177] width 40 height 16
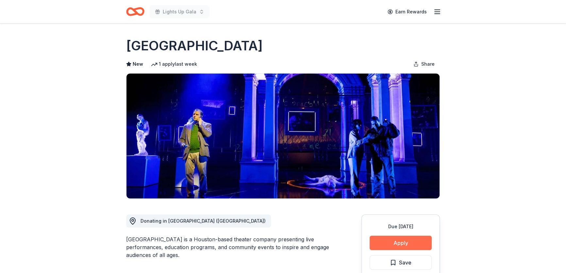
click at [387, 244] on button "Apply" at bounding box center [401, 243] width 62 height 14
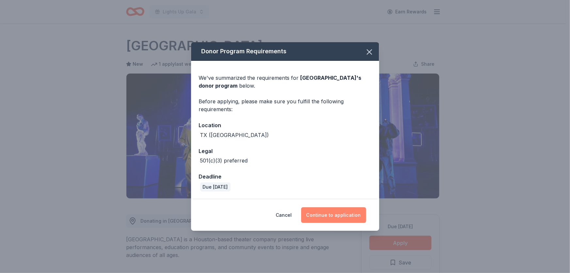
click at [344, 211] on button "Continue to application" at bounding box center [333, 215] width 65 height 16
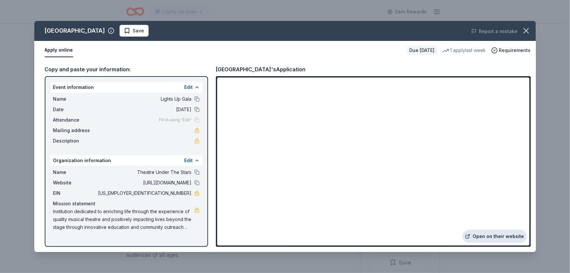
click at [506, 235] on link "Open on their website" at bounding box center [495, 236] width 64 height 13
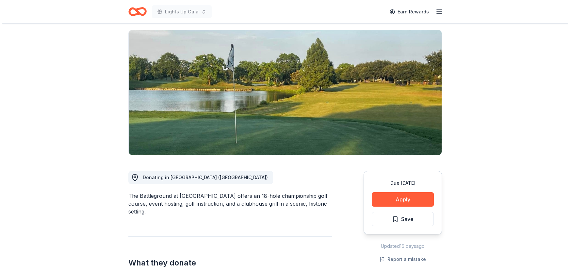
scroll to position [29, 0]
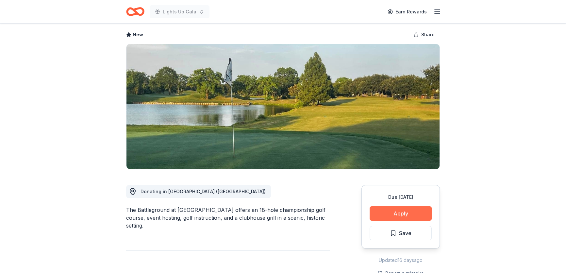
click at [406, 207] on button "Apply" at bounding box center [401, 213] width 62 height 14
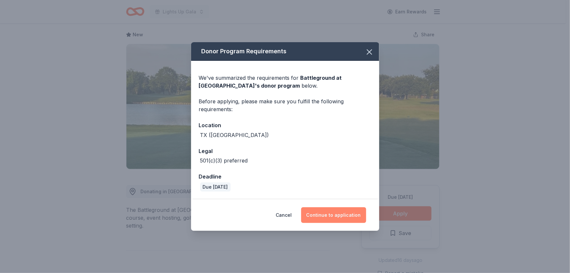
click at [352, 215] on button "Continue to application" at bounding box center [333, 215] width 65 height 16
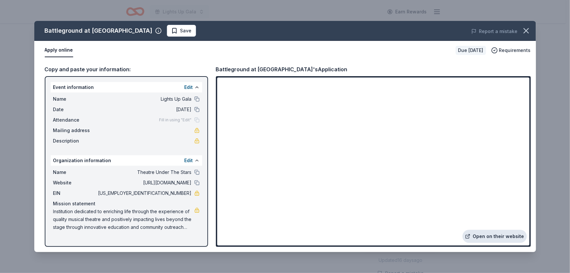
click at [516, 237] on link "Open on their website" at bounding box center [495, 236] width 64 height 13
click at [180, 31] on span "Save" at bounding box center [185, 31] width 11 height 8
click at [157, 32] on html "Lights Up Gala Earn Rewards Due in 16 days Share Battleground at Deer Park New …" at bounding box center [285, 107] width 570 height 273
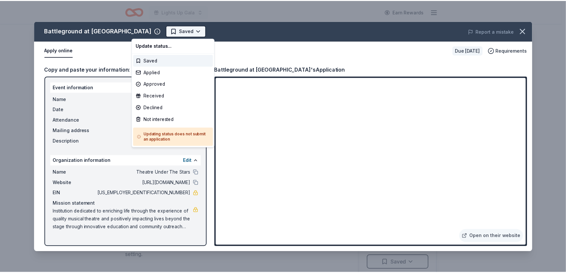
scroll to position [0, 0]
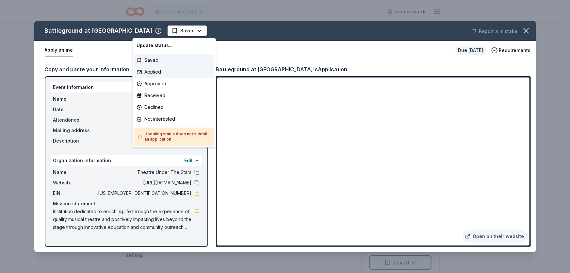
click at [161, 75] on div "Applied" at bounding box center [174, 72] width 80 height 12
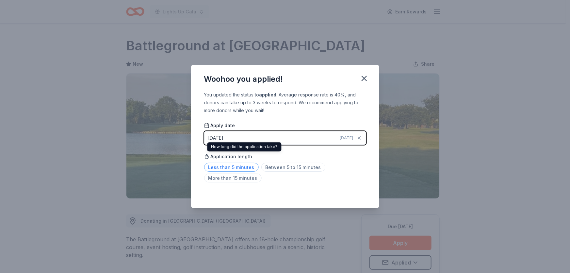
click at [222, 168] on span "Less than 5 minutes" at bounding box center [231, 167] width 55 height 9
click at [362, 79] on icon "button" at bounding box center [364, 78] width 9 height 9
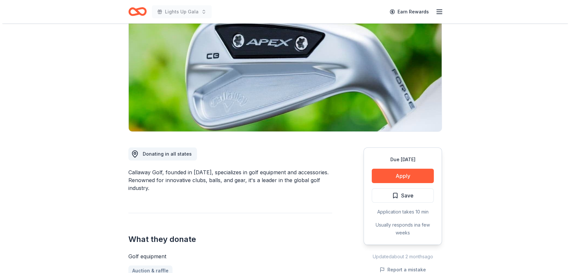
scroll to position [89, 0]
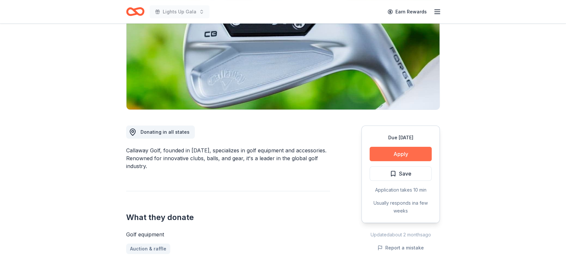
click at [403, 151] on button "Apply" at bounding box center [401, 154] width 62 height 14
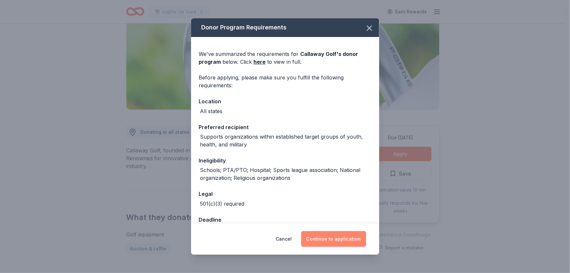
click at [322, 234] on button "Continue to application" at bounding box center [333, 239] width 65 height 16
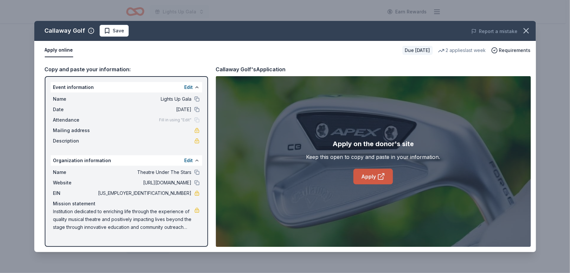
click at [382, 178] on icon at bounding box center [381, 177] width 8 height 8
